Goal: Task Accomplishment & Management: Manage account settings

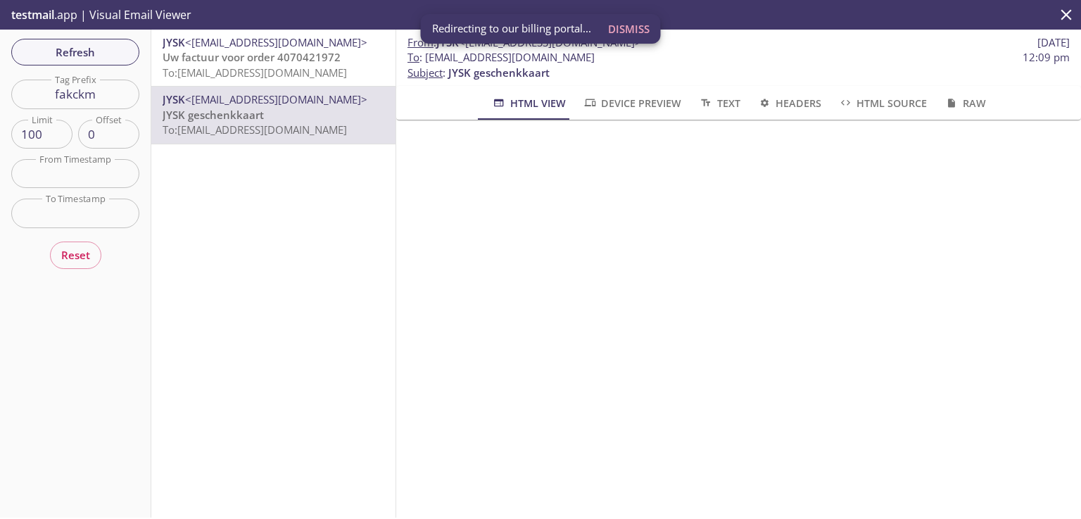
scroll to position [225, 0]
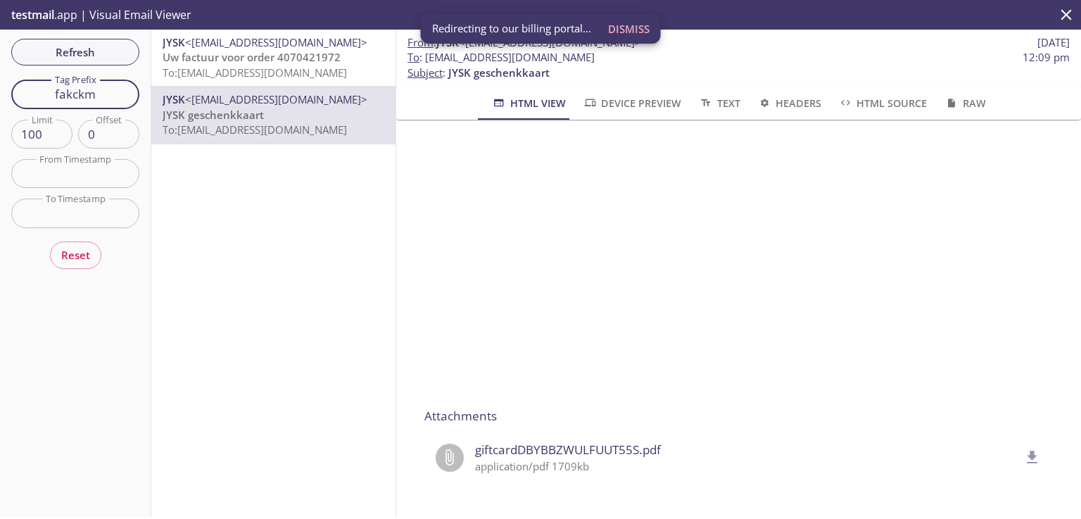
drag, startPoint x: 103, startPoint y: 95, endPoint x: 8, endPoint y: 91, distance: 95.8
click at [9, 91] on div "Refresh Filters Tag Prefix fakckm Tag Prefix Limit 100 Limit Offset 0 Offset Fr…" at bounding box center [75, 274] width 151 height 488
click at [111, 45] on span "Refresh" at bounding box center [76, 52] width 106 height 18
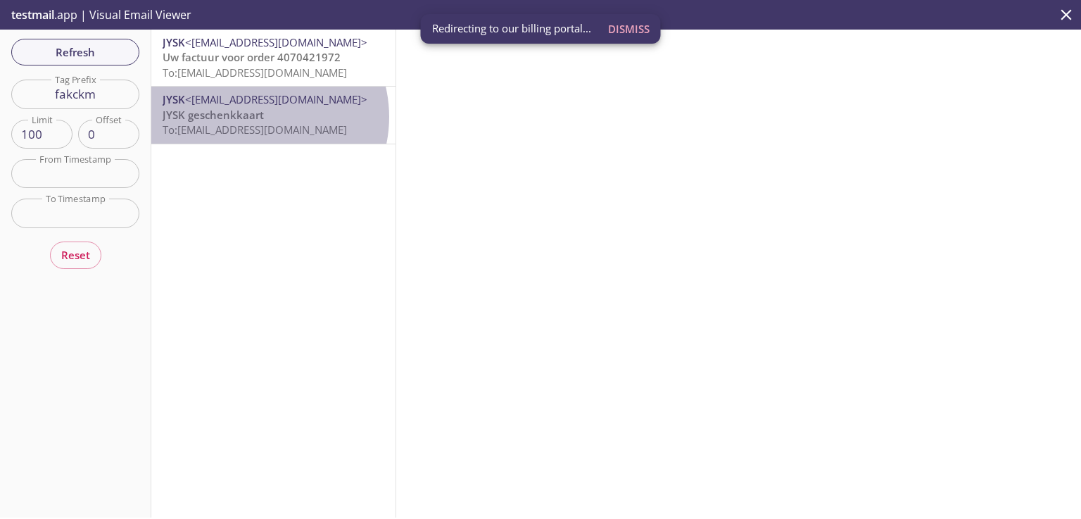
click at [256, 117] on span "JYSK geschenkkaart" at bounding box center [213, 115] width 101 height 14
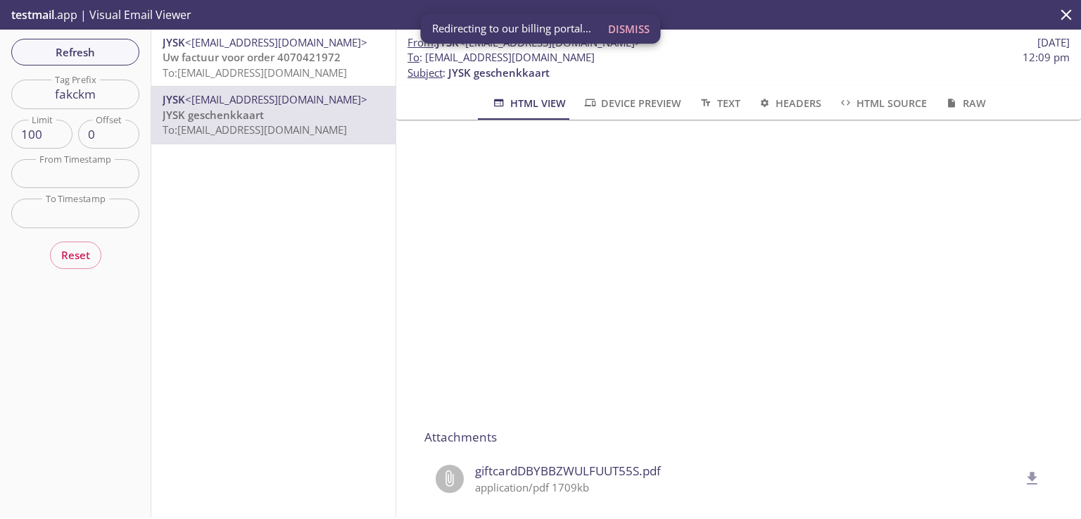
scroll to position [195, 0]
click at [1024, 472] on icon "delete" at bounding box center [1033, 477] width 18 height 18
drag, startPoint x: 97, startPoint y: 92, endPoint x: 18, endPoint y: 87, distance: 79.1
click at [18, 87] on input "fakckm" at bounding box center [75, 94] width 128 height 29
paste input "t5jf2"
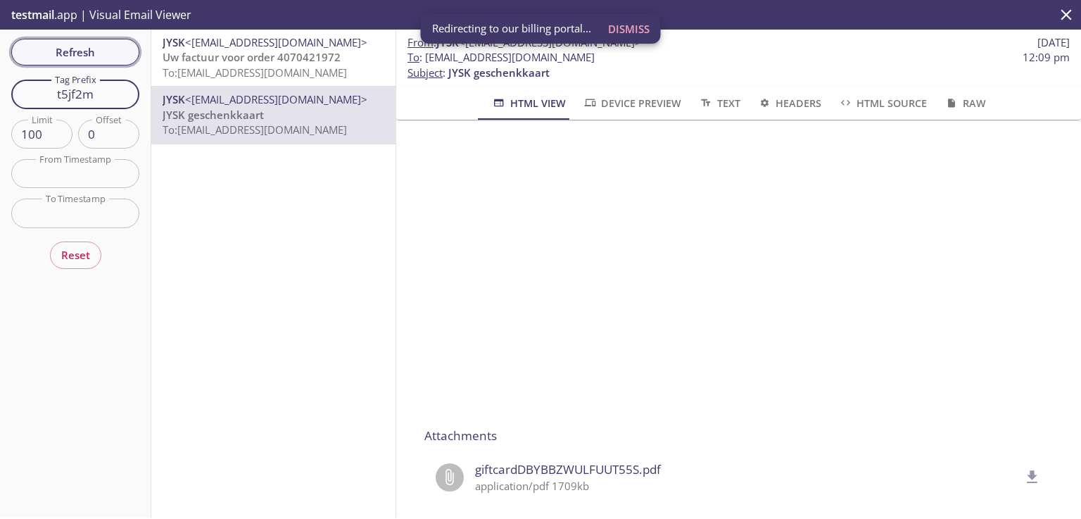
type input "t5jf2m"
click at [89, 48] on span "Refresh" at bounding box center [76, 52] width 106 height 18
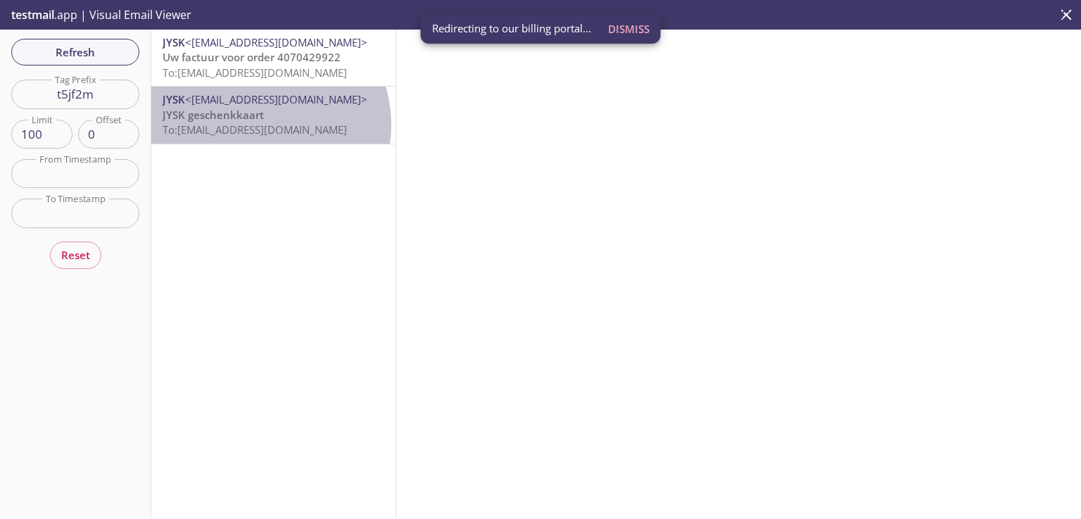
click at [265, 124] on span "To: [EMAIL_ADDRESS][DOMAIN_NAME]" at bounding box center [255, 130] width 184 height 14
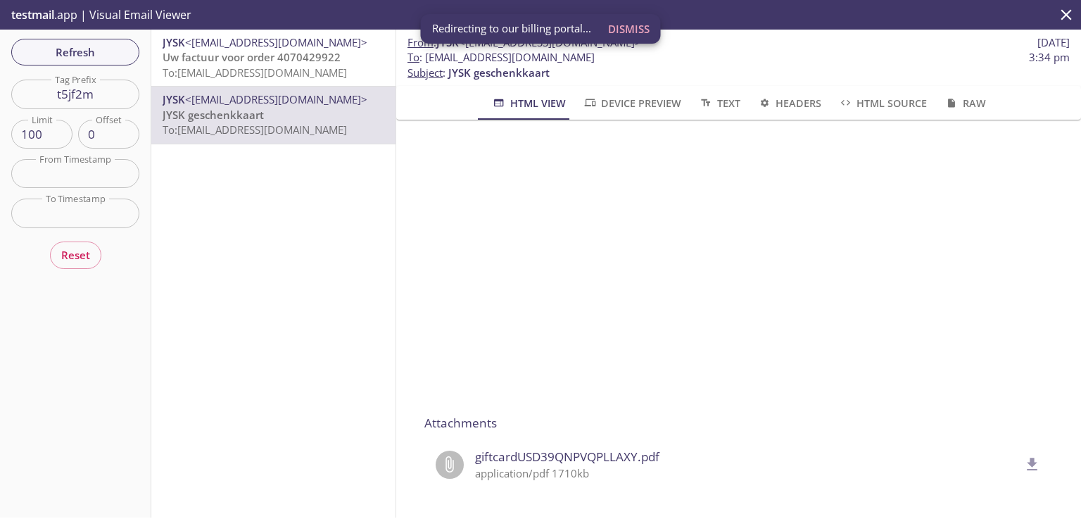
scroll to position [208, 0]
click at [1028, 465] on icon "delete" at bounding box center [1033, 463] width 11 height 13
drag, startPoint x: 113, startPoint y: 92, endPoint x: 11, endPoint y: 91, distance: 101.4
click at [11, 91] on input "t5jf2m" at bounding box center [75, 94] width 128 height 29
paste input "rqbhkg"
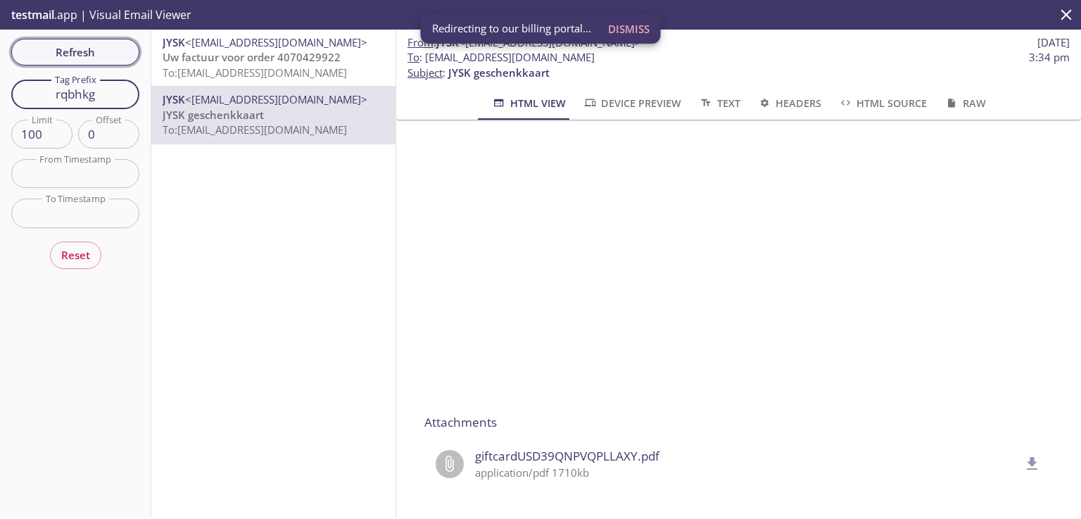
click at [66, 59] on span "Refresh" at bounding box center [76, 52] width 106 height 18
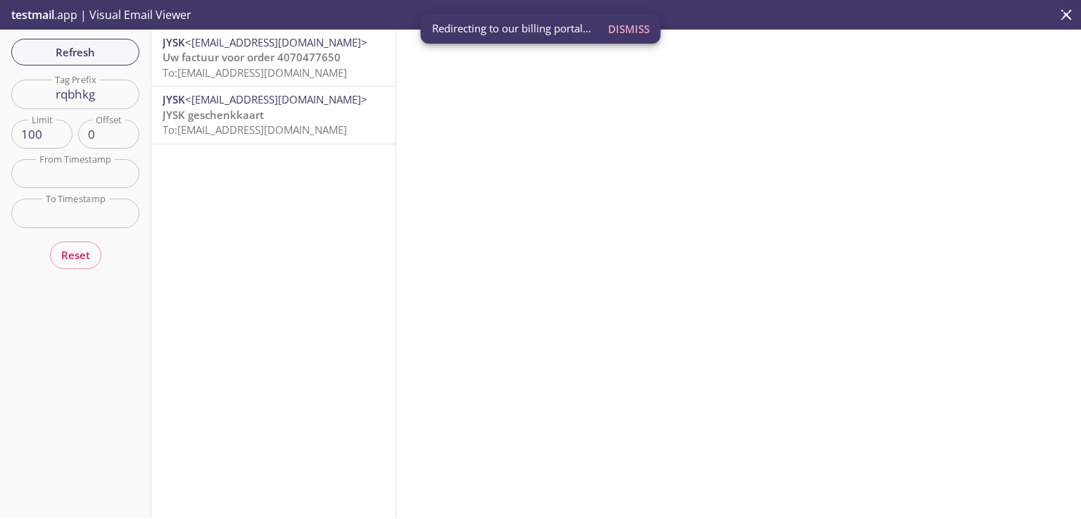
click at [299, 130] on span "To: [EMAIL_ADDRESS][DOMAIN_NAME]" at bounding box center [255, 130] width 184 height 14
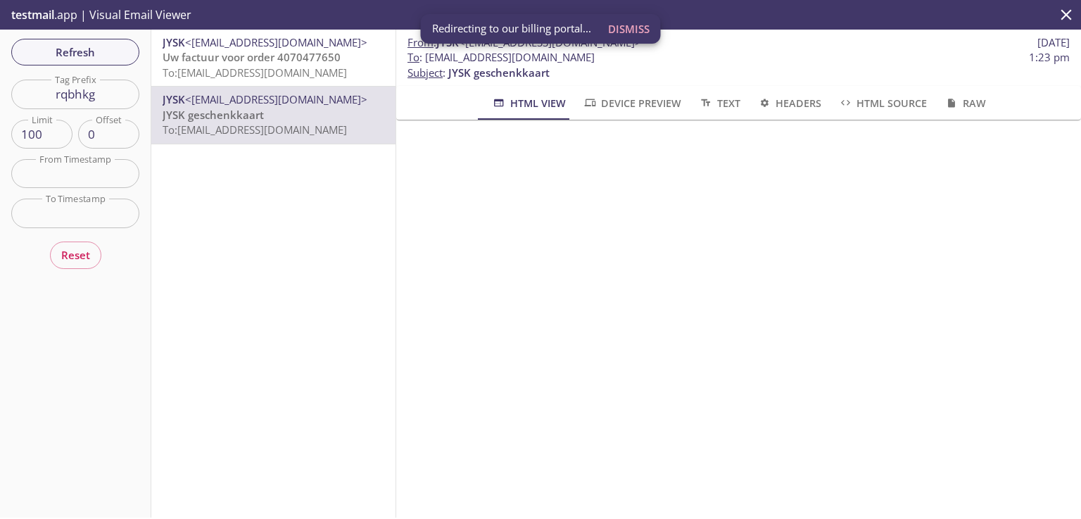
scroll to position [225, 0]
click at [1024, 449] on icon "delete" at bounding box center [1033, 457] width 18 height 18
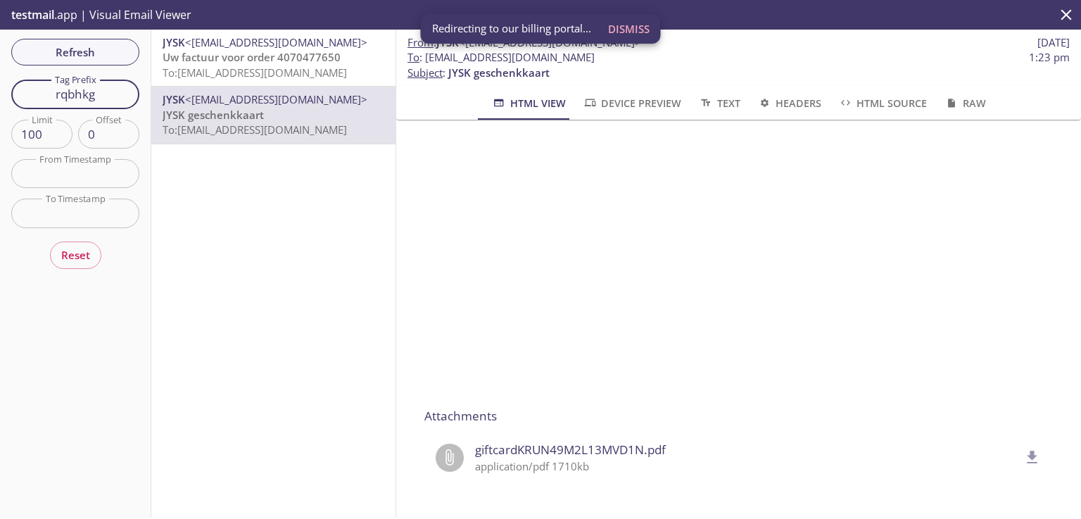
drag, startPoint x: 113, startPoint y: 95, endPoint x: 0, endPoint y: 75, distance: 115.1
click at [0, 75] on div "Refresh Filters Tag Prefix rqbhkg Tag Prefix Limit 100 Limit Offset 0 Offset Fr…" at bounding box center [75, 274] width 151 height 488
paste input "pqe3uz"
click at [77, 44] on span "Refresh" at bounding box center [76, 52] width 106 height 18
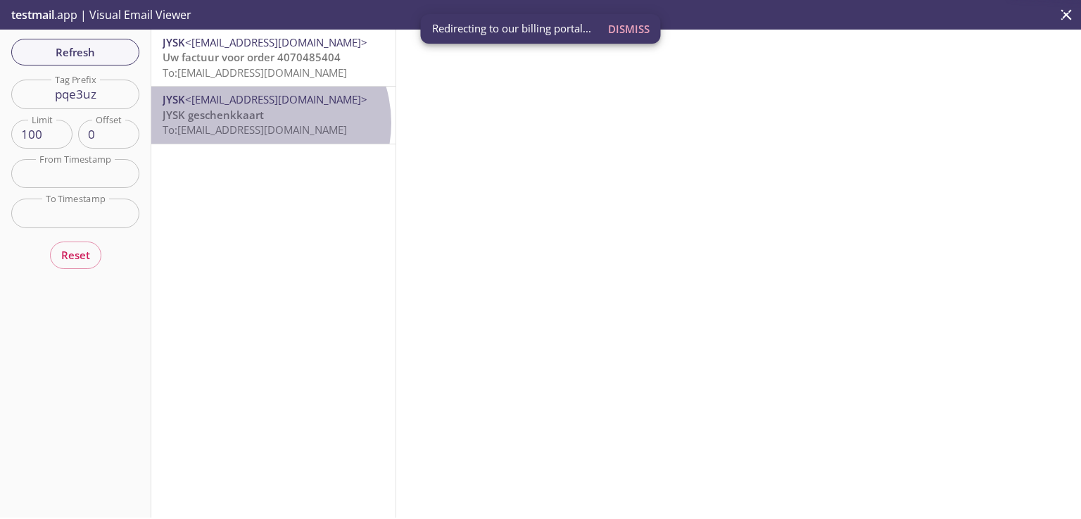
click at [263, 123] on span "To: [EMAIL_ADDRESS][DOMAIN_NAME]" at bounding box center [255, 130] width 184 height 14
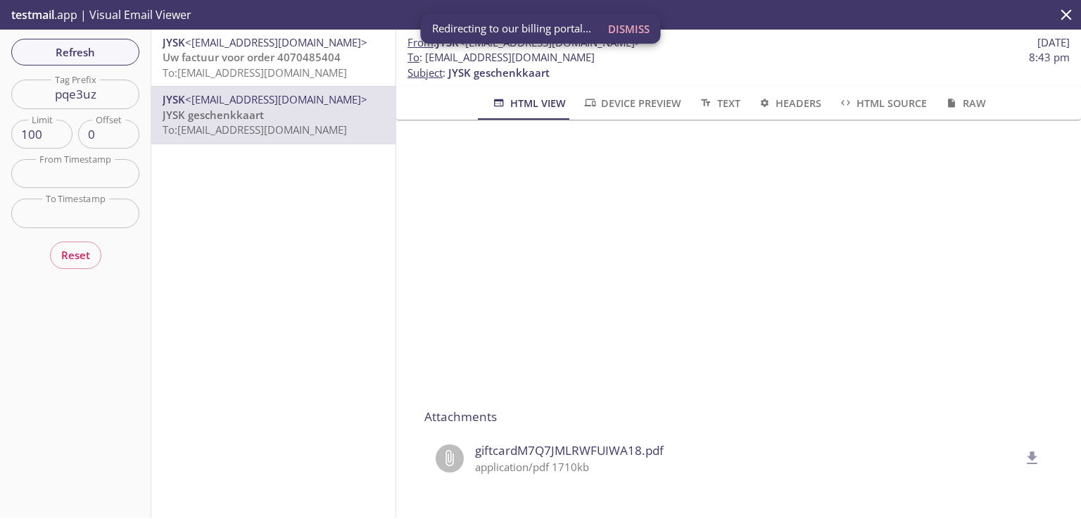
scroll to position [225, 0]
click at [1024, 448] on icon "delete" at bounding box center [1033, 457] width 18 height 18
drag, startPoint x: 112, startPoint y: 90, endPoint x: 0, endPoint y: 85, distance: 112.1
click at [0, 85] on div "Refresh Filters Tag Prefix pqe3uz Tag Prefix Limit 100 Limit Offset 0 Offset Fr…" at bounding box center [75, 274] width 151 height 488
paste input "b9m1bn"
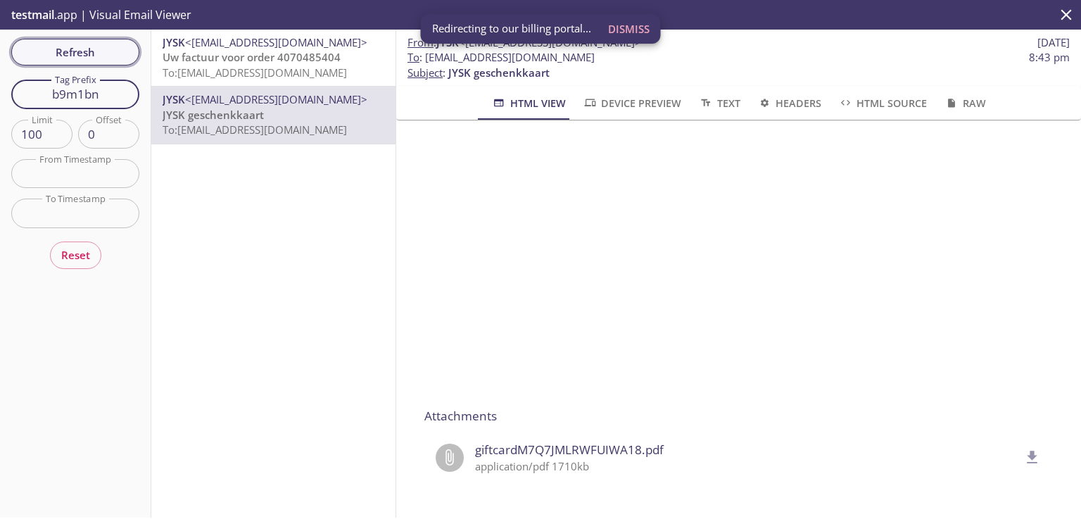
type input "b9m1bn"
click at [106, 49] on span "Refresh" at bounding box center [76, 52] width 106 height 18
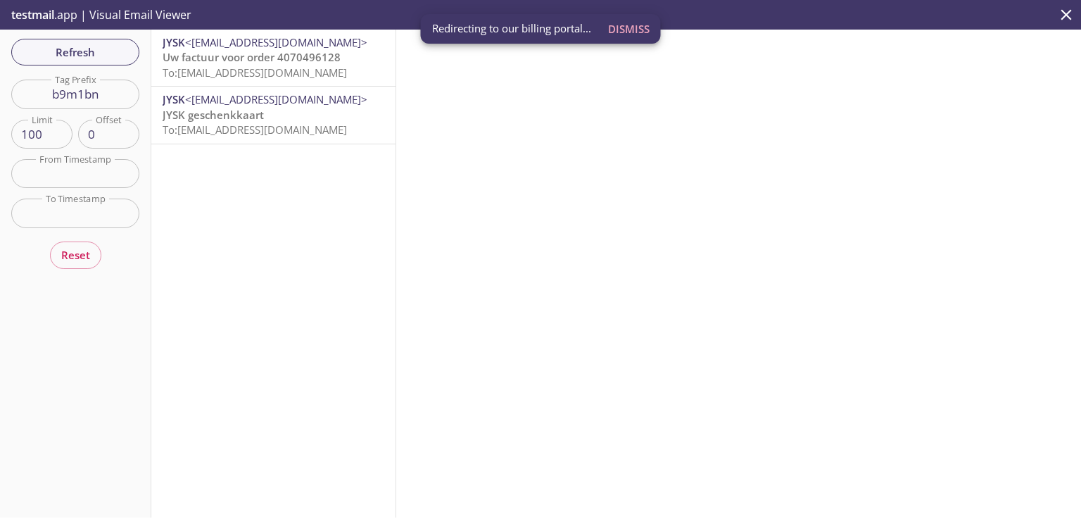
click at [213, 106] on span "<[EMAIL_ADDRESS][DOMAIN_NAME]>" at bounding box center [276, 99] width 182 height 14
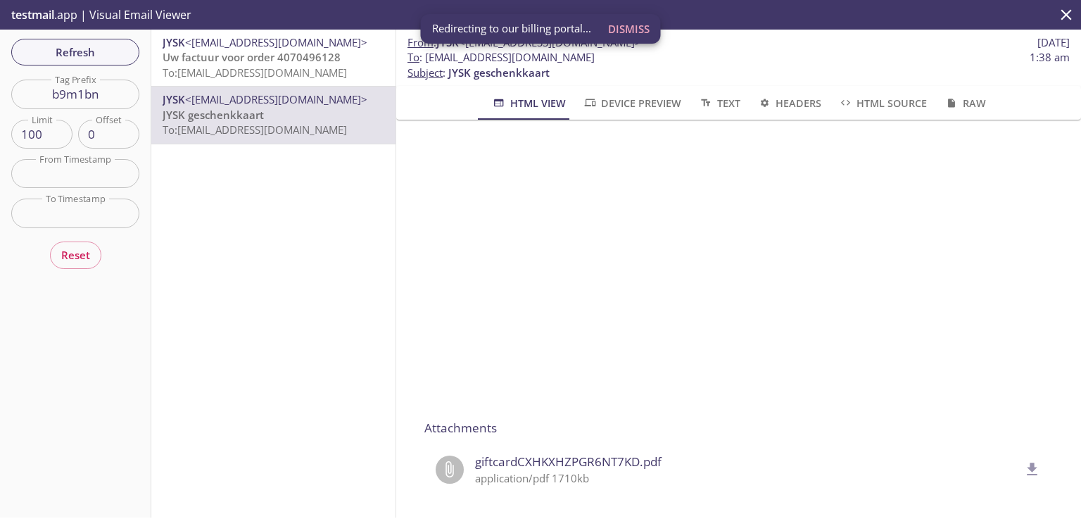
scroll to position [204, 0]
click at [1024, 472] on icon "delete" at bounding box center [1033, 468] width 18 height 18
